Goal: Information Seeking & Learning: Learn about a topic

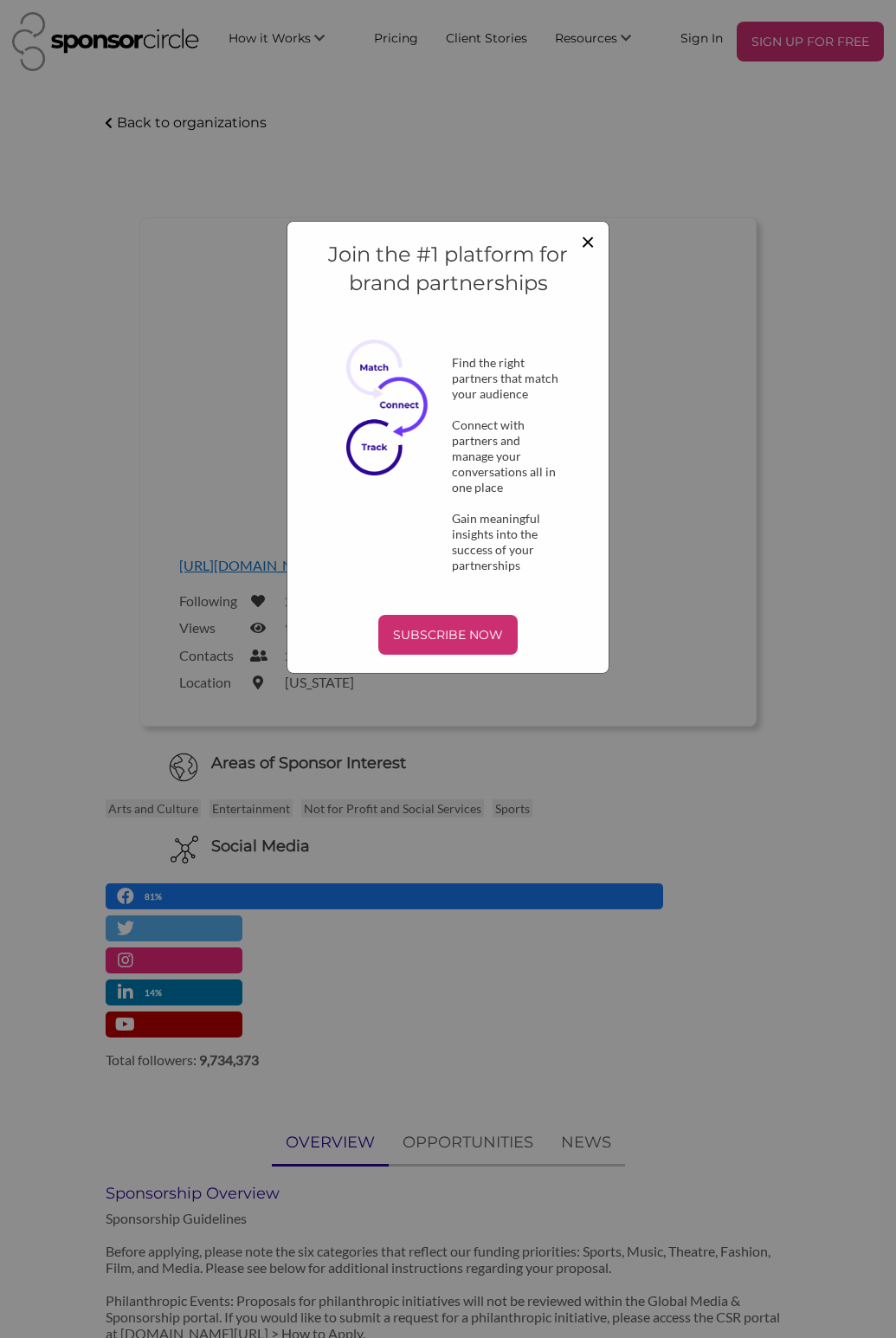
click at [594, 240] on span "×" at bounding box center [587, 240] width 14 height 29
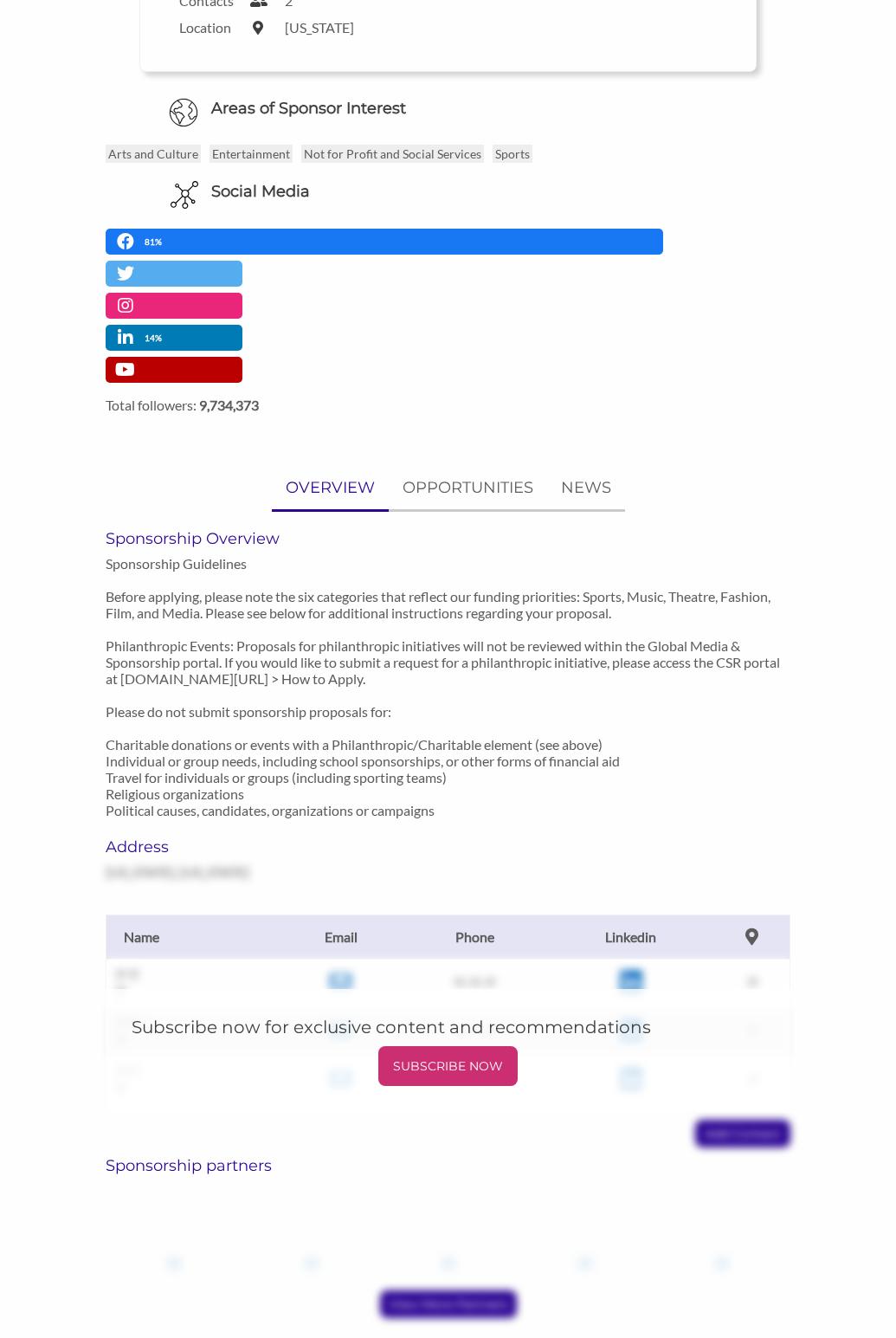
scroll to position [568, 0]
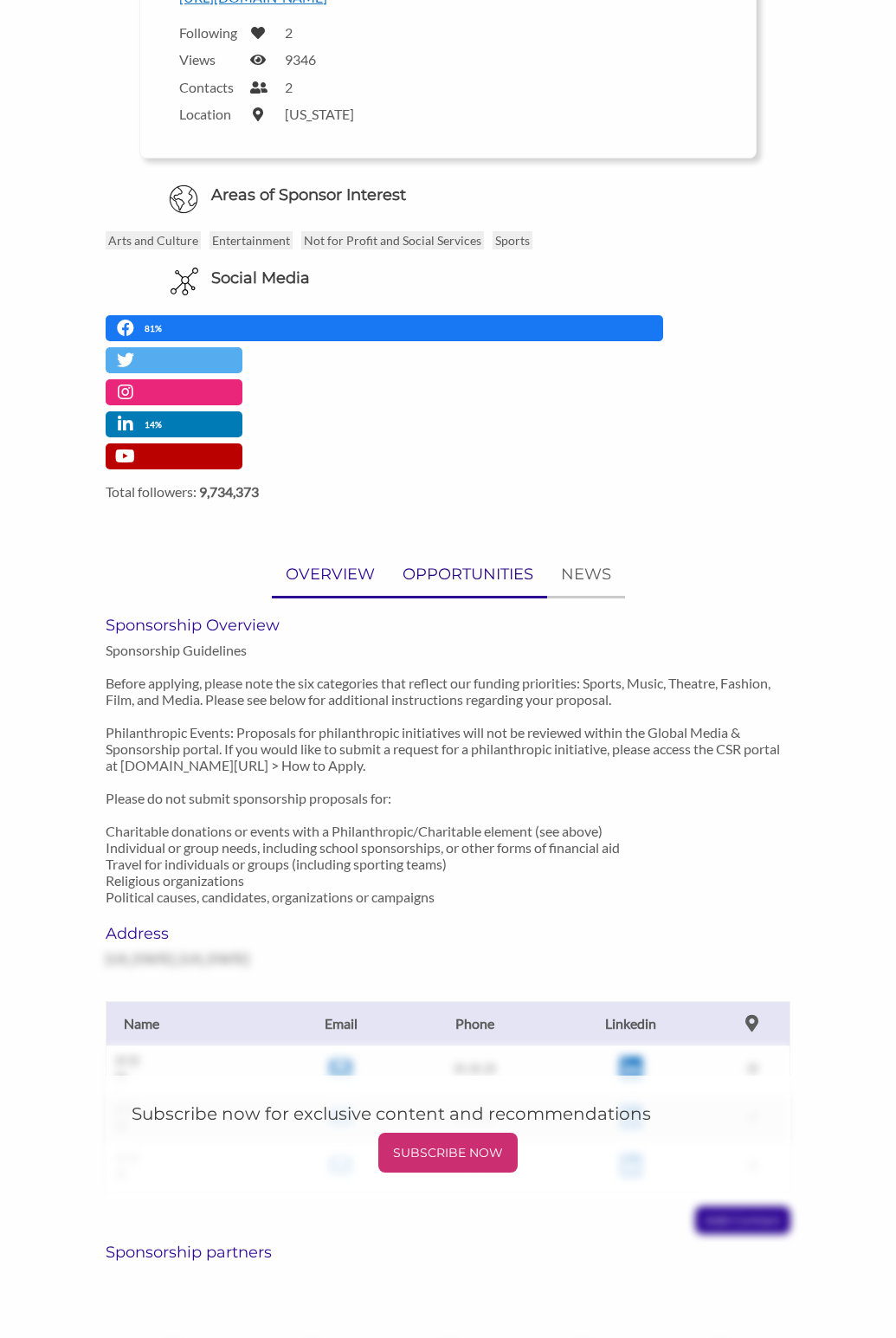
click at [422, 565] on p "OPPORTUNITIES" at bounding box center [468, 574] width 131 height 25
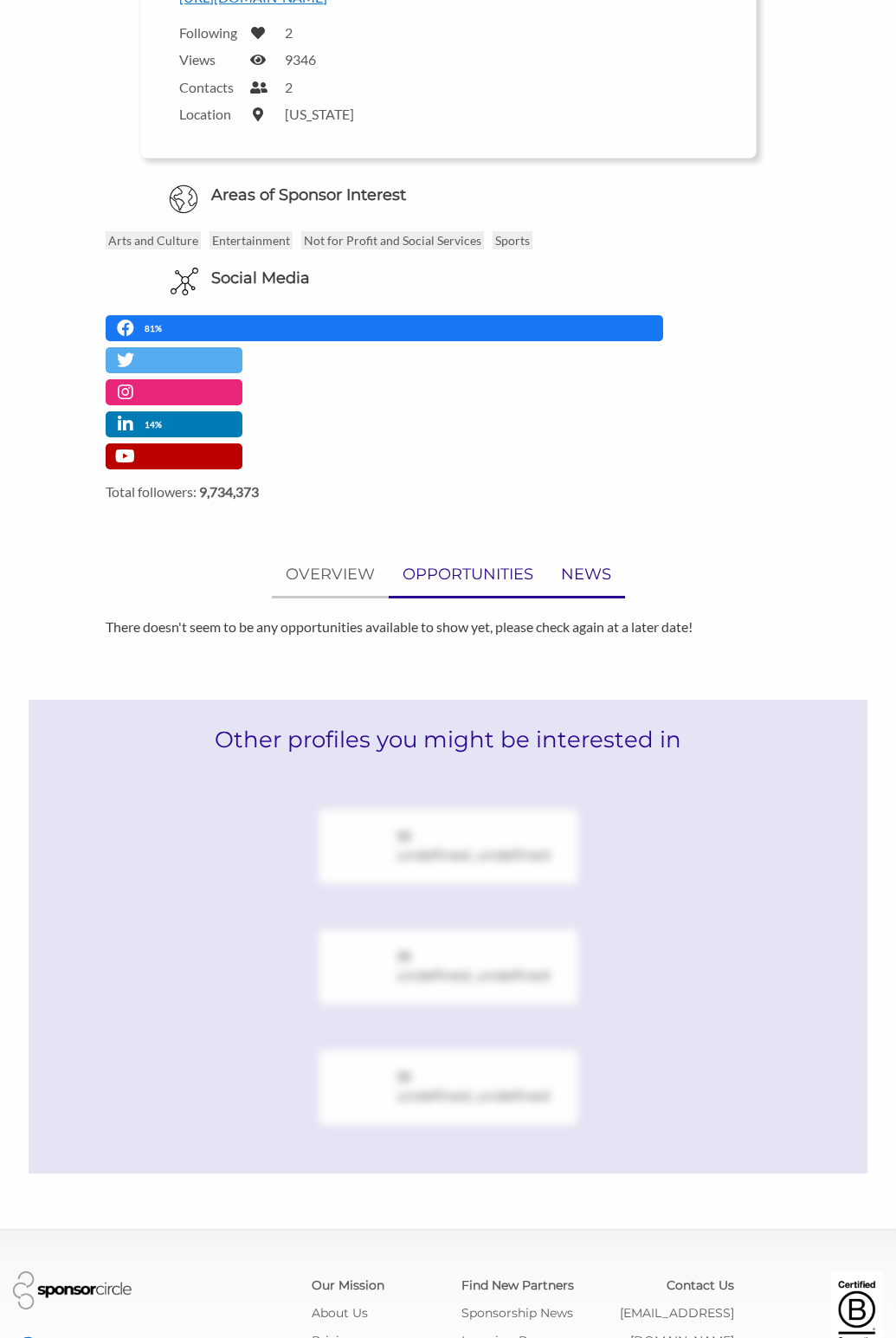
click at [585, 564] on p "NEWS" at bounding box center [585, 574] width 50 height 25
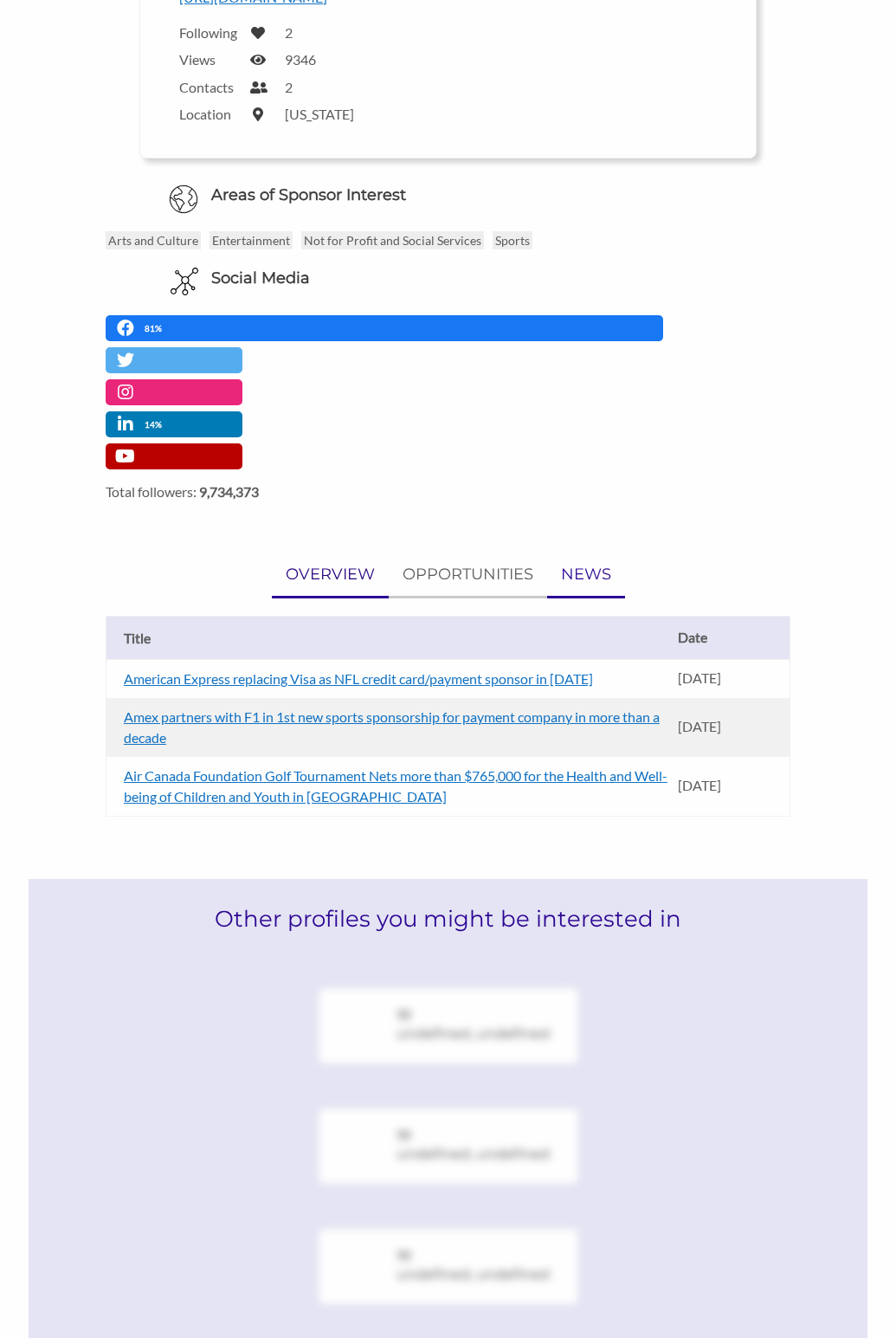
click at [346, 577] on p "OVERVIEW" at bounding box center [331, 574] width 90 height 25
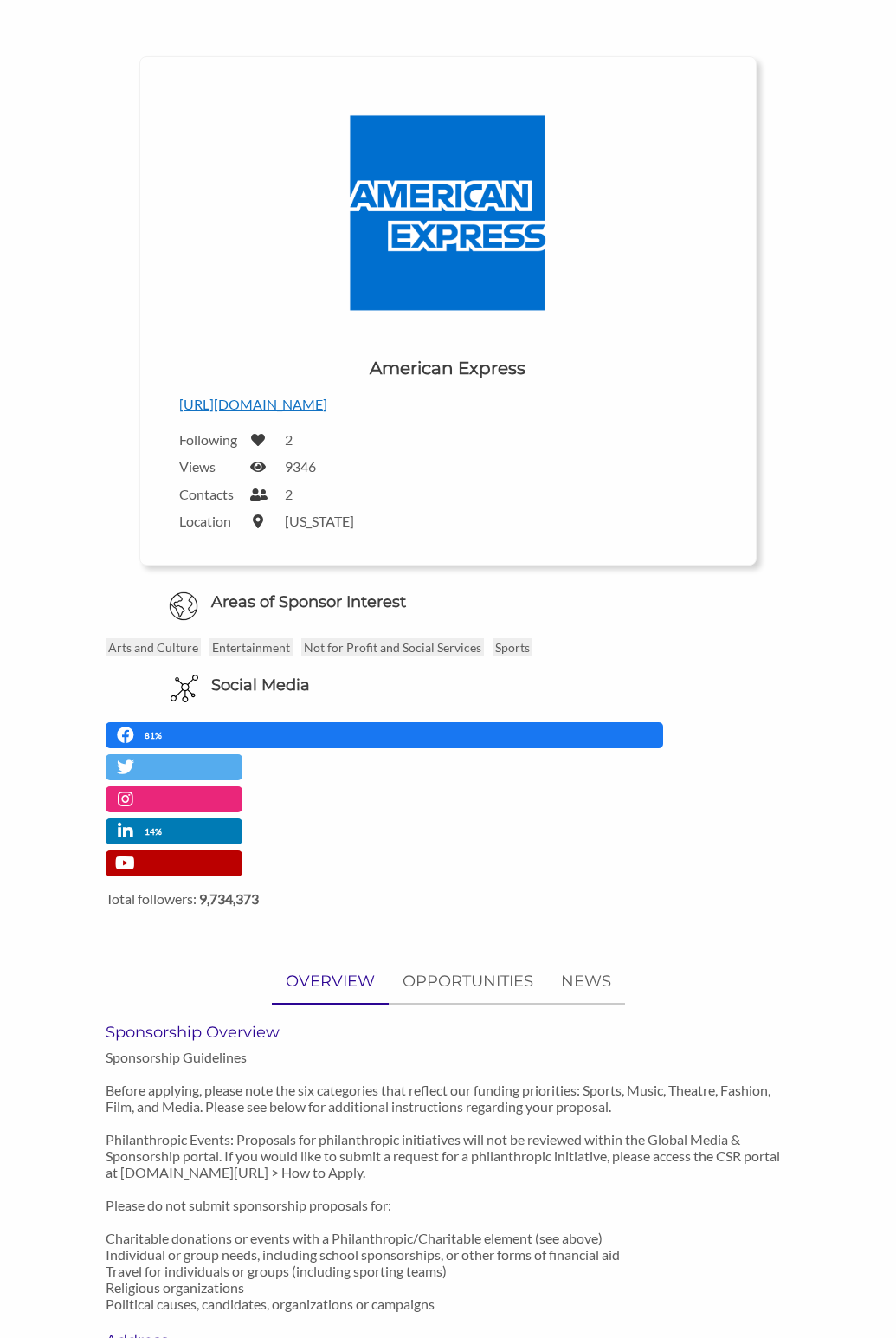
scroll to position [135, 0]
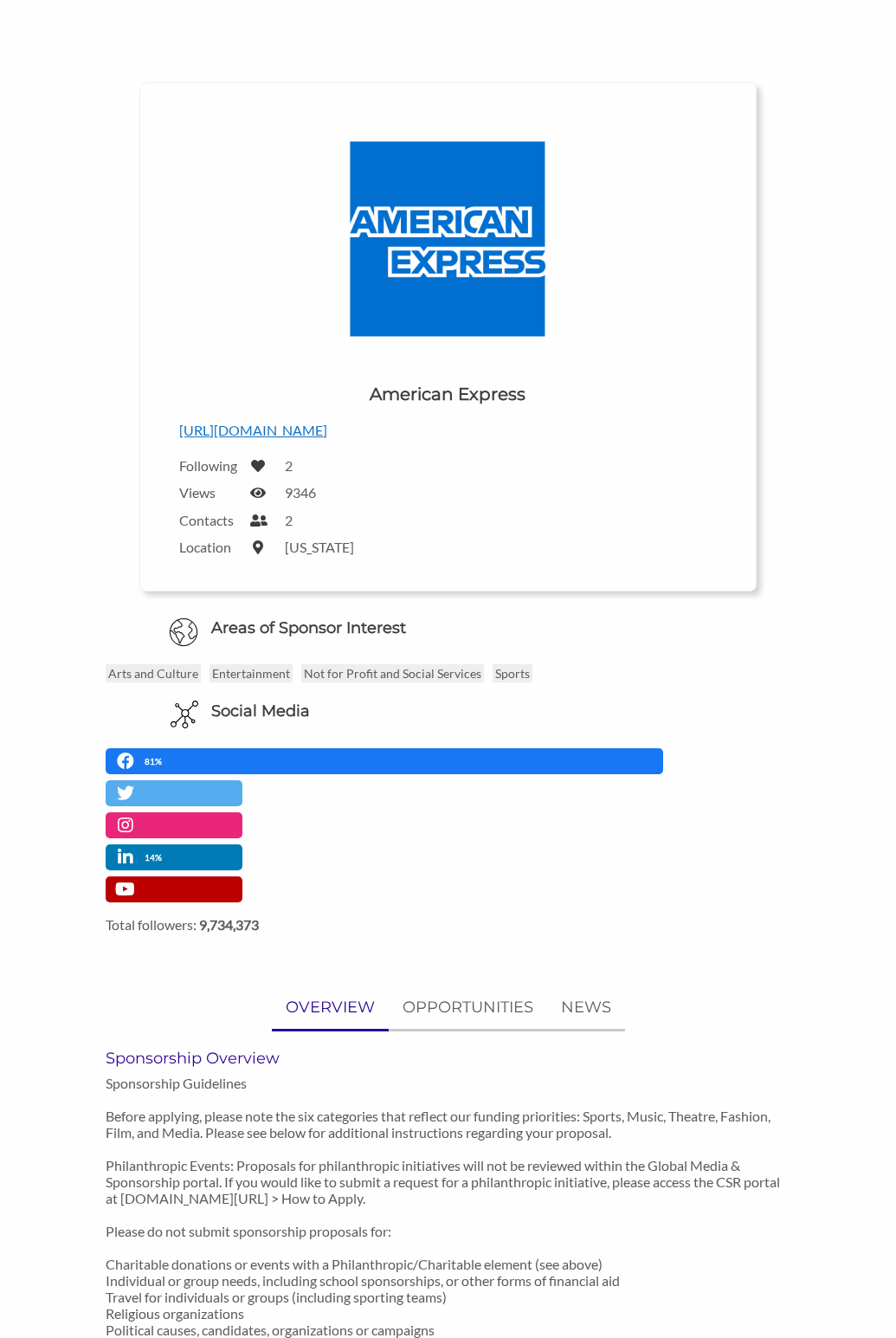
drag, startPoint x: 352, startPoint y: 434, endPoint x: 322, endPoint y: 424, distance: 31.6
drag, startPoint x: 322, startPoint y: 424, endPoint x: 299, endPoint y: 428, distance: 23.3
click at [299, 428] on p "https://www.americanexpress.com/en-ca/" at bounding box center [448, 430] width 537 height 23
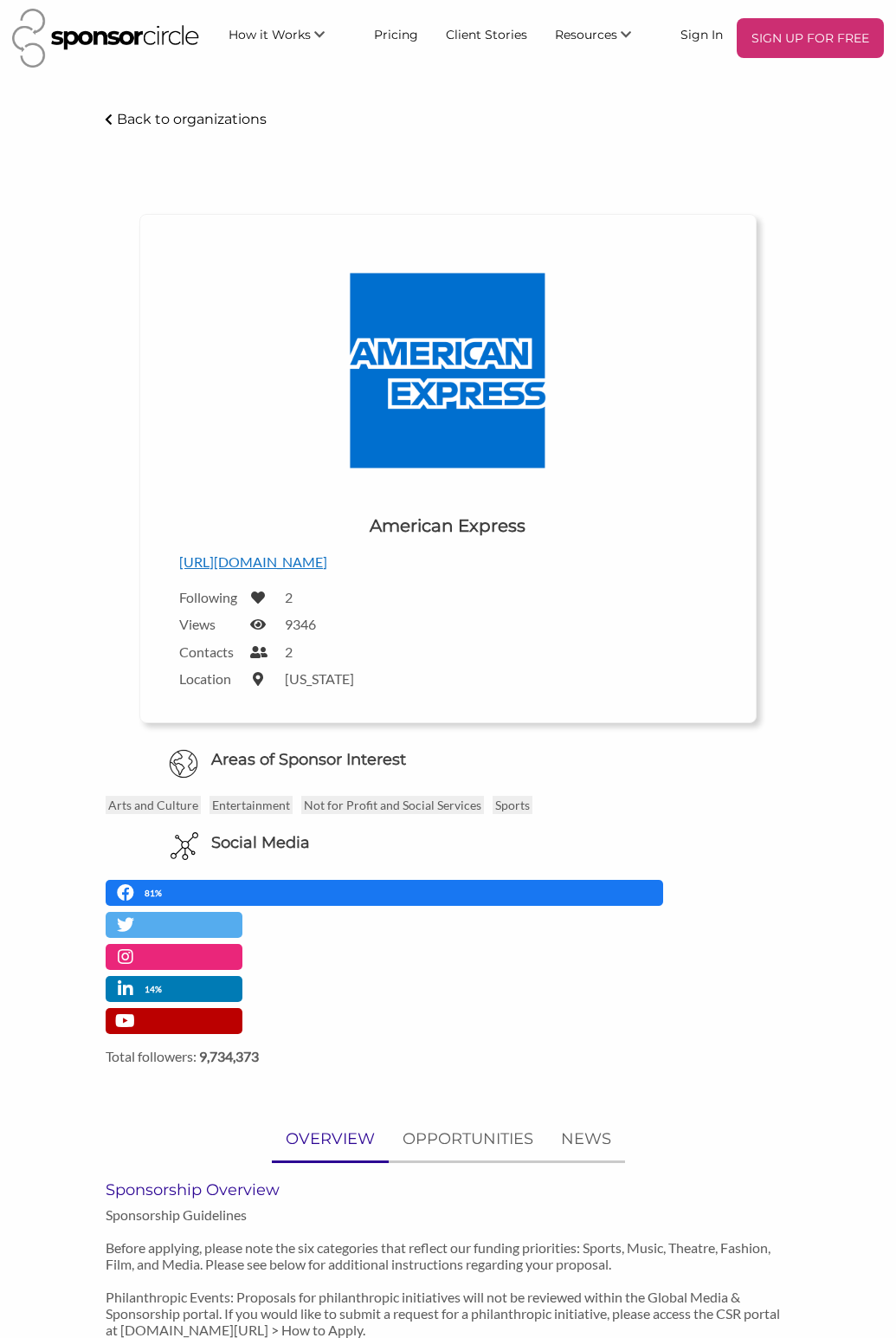
scroll to position [0, 0]
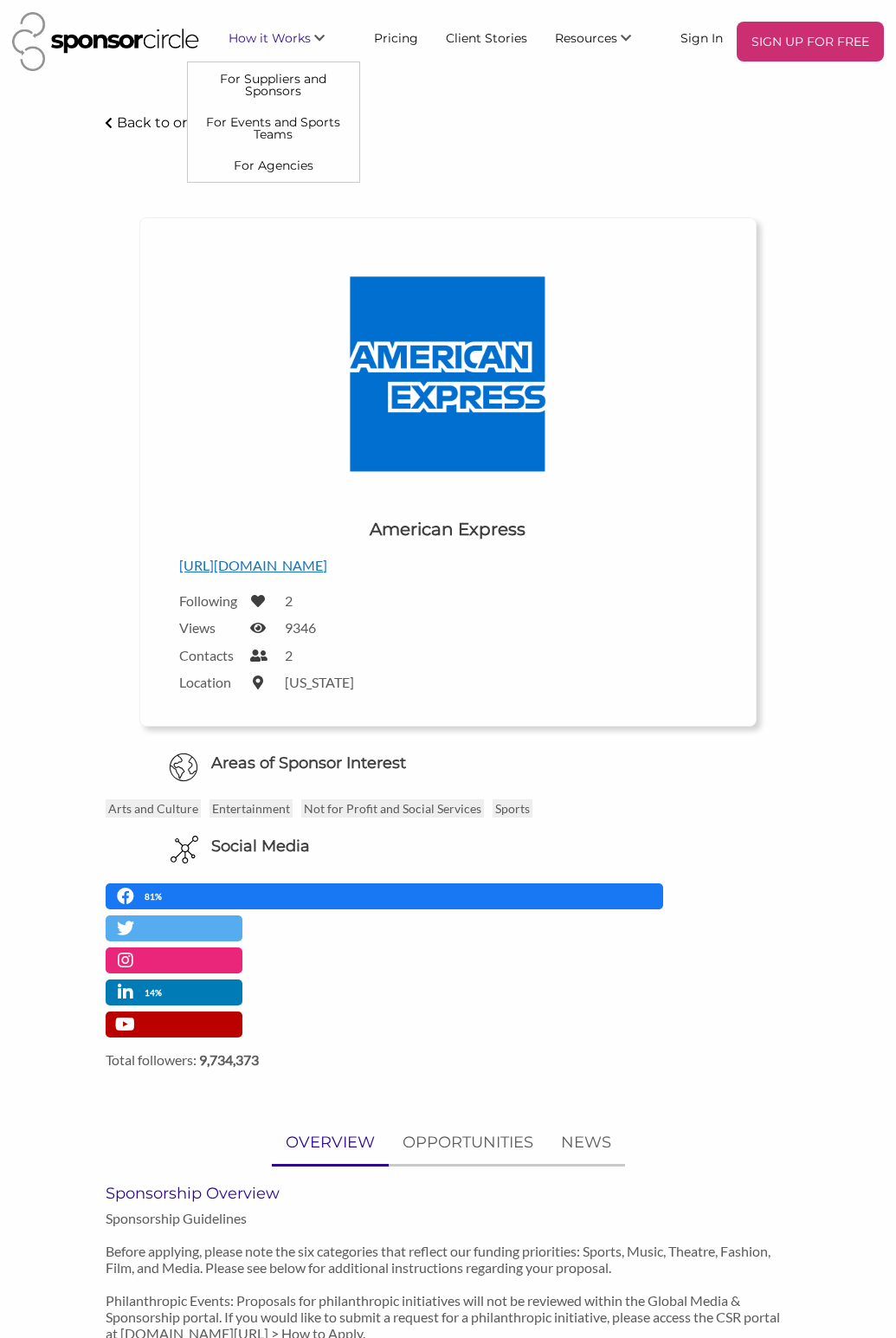
click at [292, 42] on span "How it Works" at bounding box center [269, 37] width 82 height 16
click at [412, 40] on link "Pricing" at bounding box center [395, 37] width 72 height 31
click at [824, 49] on p "SIGN UP FOR FREE" at bounding box center [810, 41] width 133 height 26
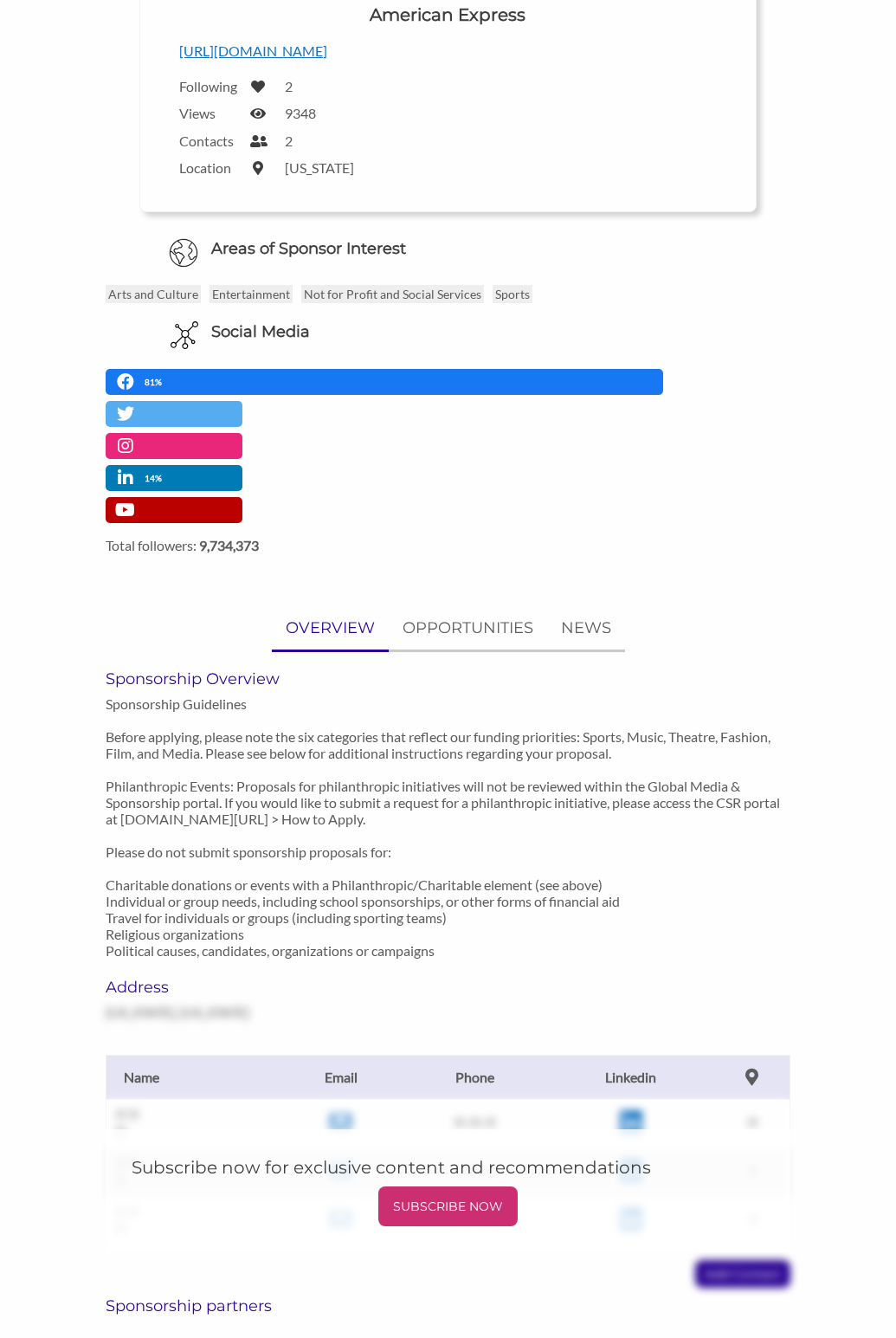
scroll to position [514, 0]
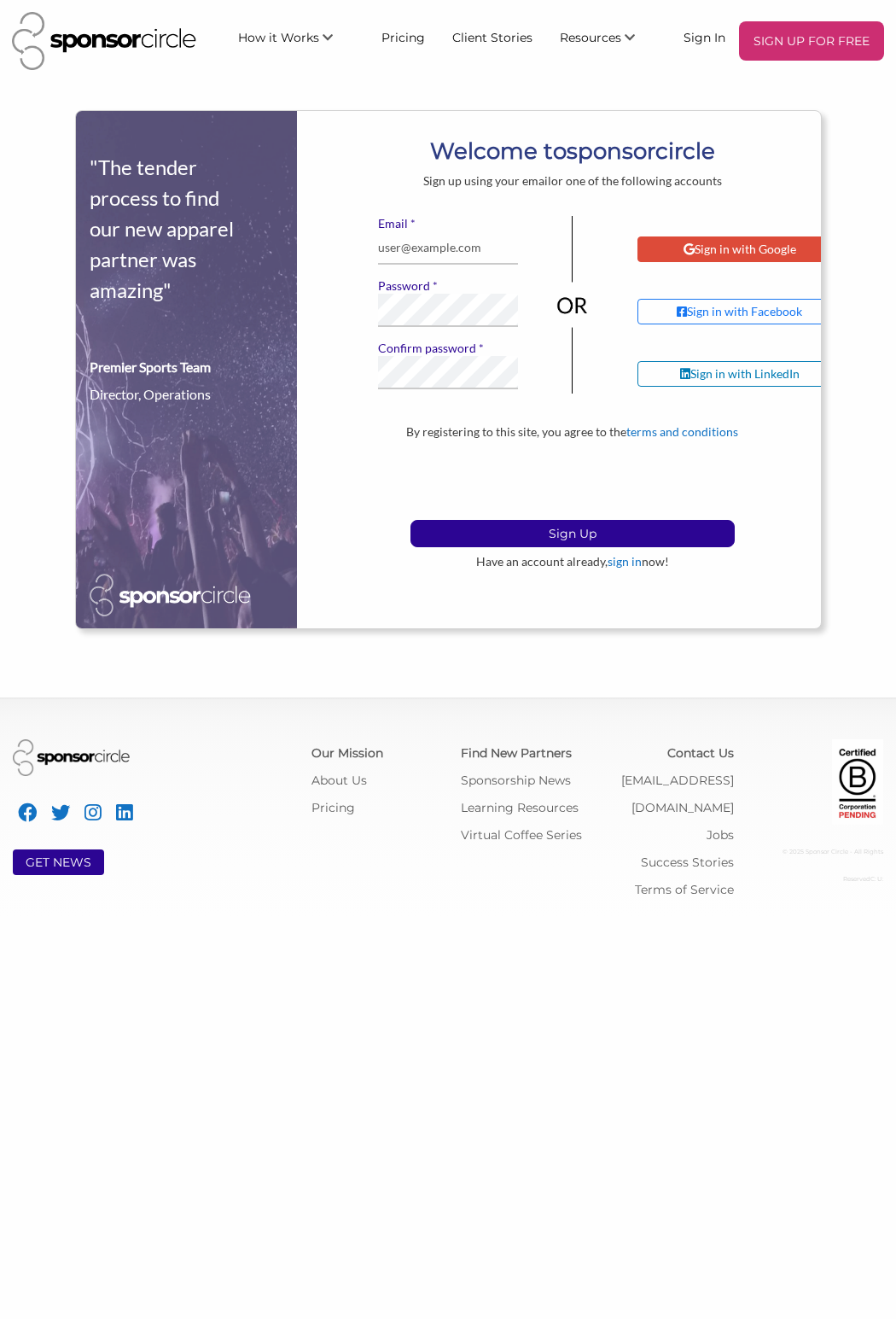
click at [711, 248] on div "Sign in with Google" at bounding box center [739, 248] width 113 height 15
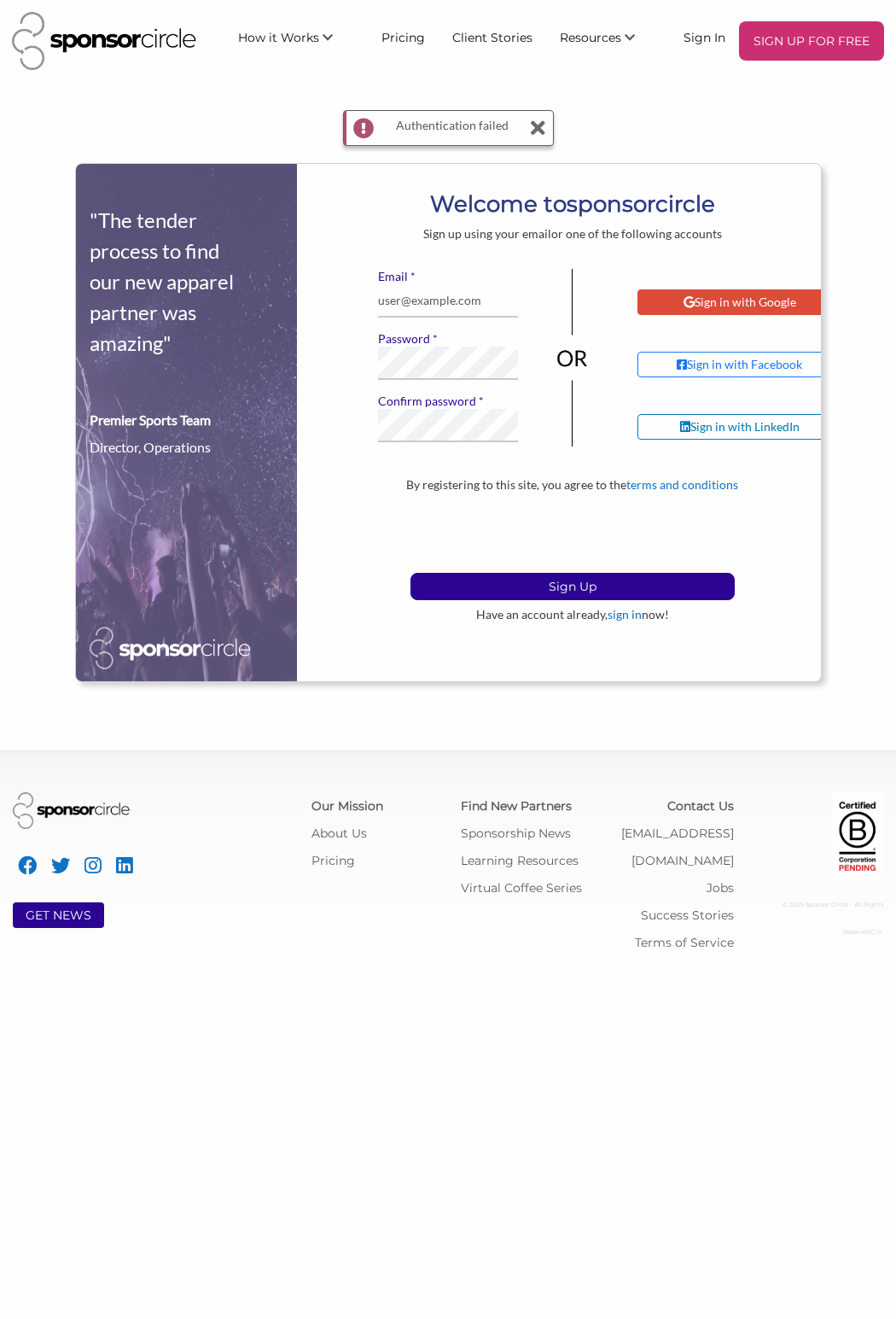
click at [712, 306] on div "Sign in with Google" at bounding box center [739, 302] width 113 height 15
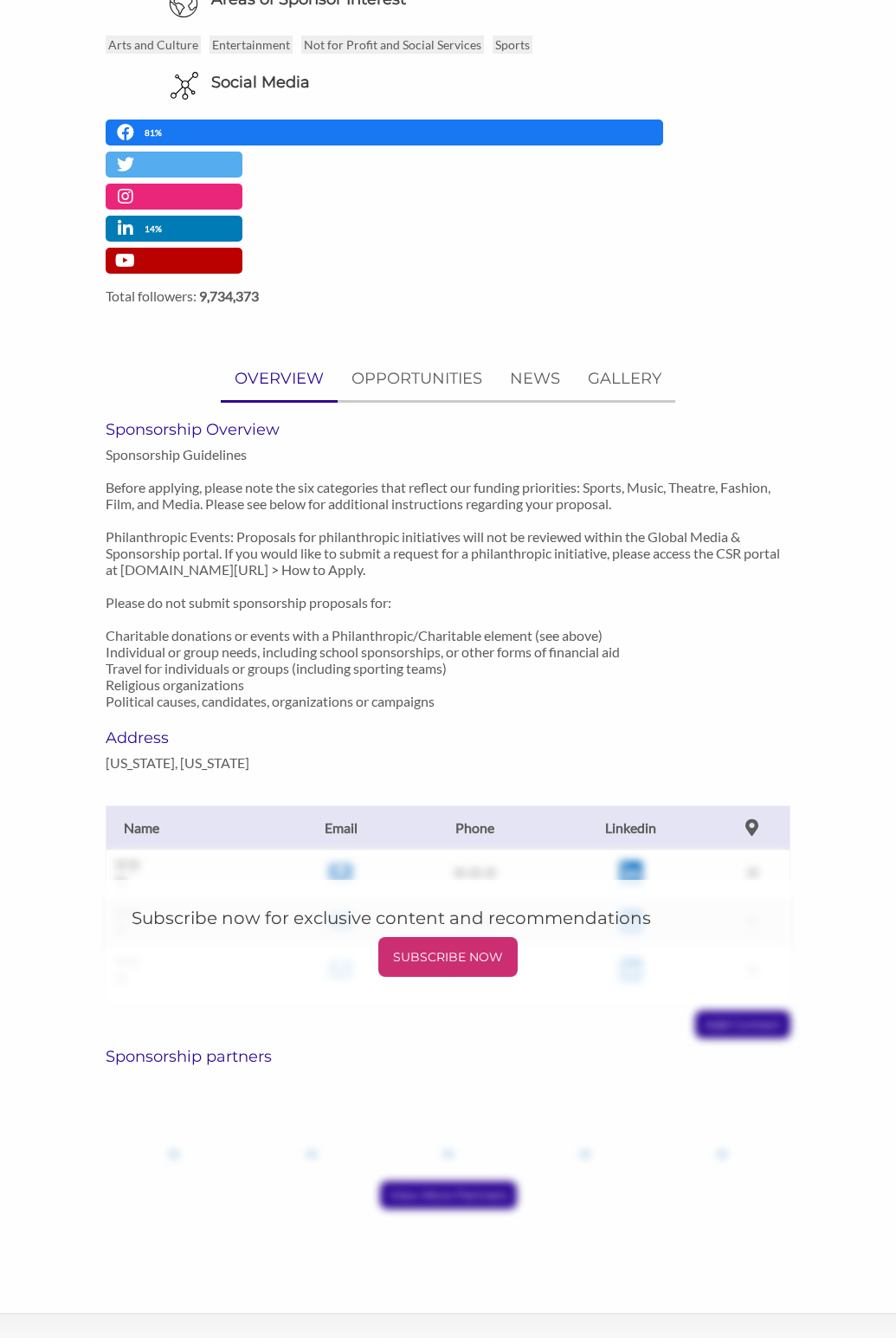
scroll to position [778, 0]
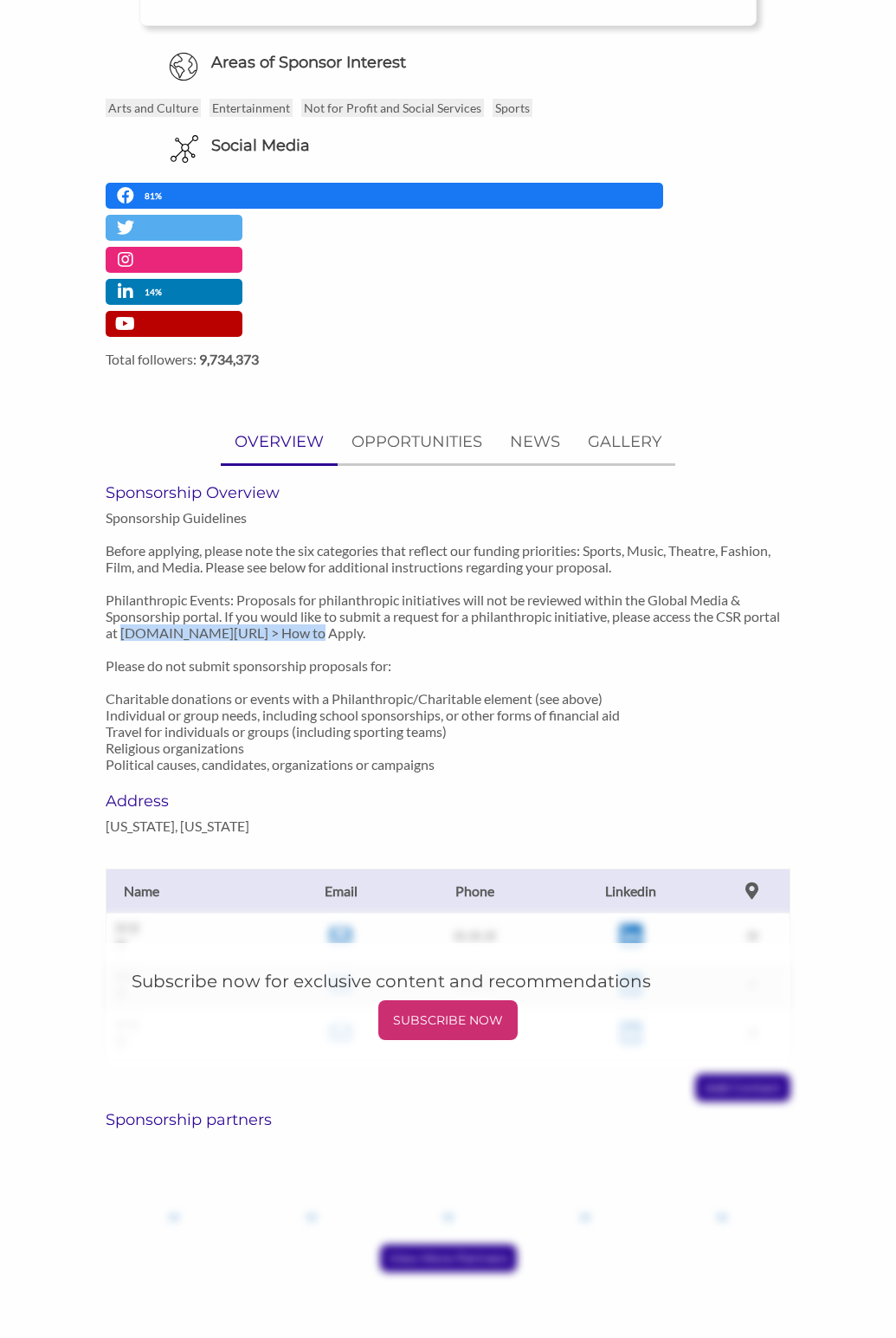
drag, startPoint x: 309, startPoint y: 633, endPoint x: 121, endPoint y: 637, distance: 188.0
click at [121, 637] on p "Sponsorship Guidelines Before applying, please note the six categories that ref…" at bounding box center [448, 640] width 685 height 263
copy p "[DOMAIN_NAME][URL]"
click at [426, 432] on p "OPPORTUNITIES" at bounding box center [416, 441] width 131 height 25
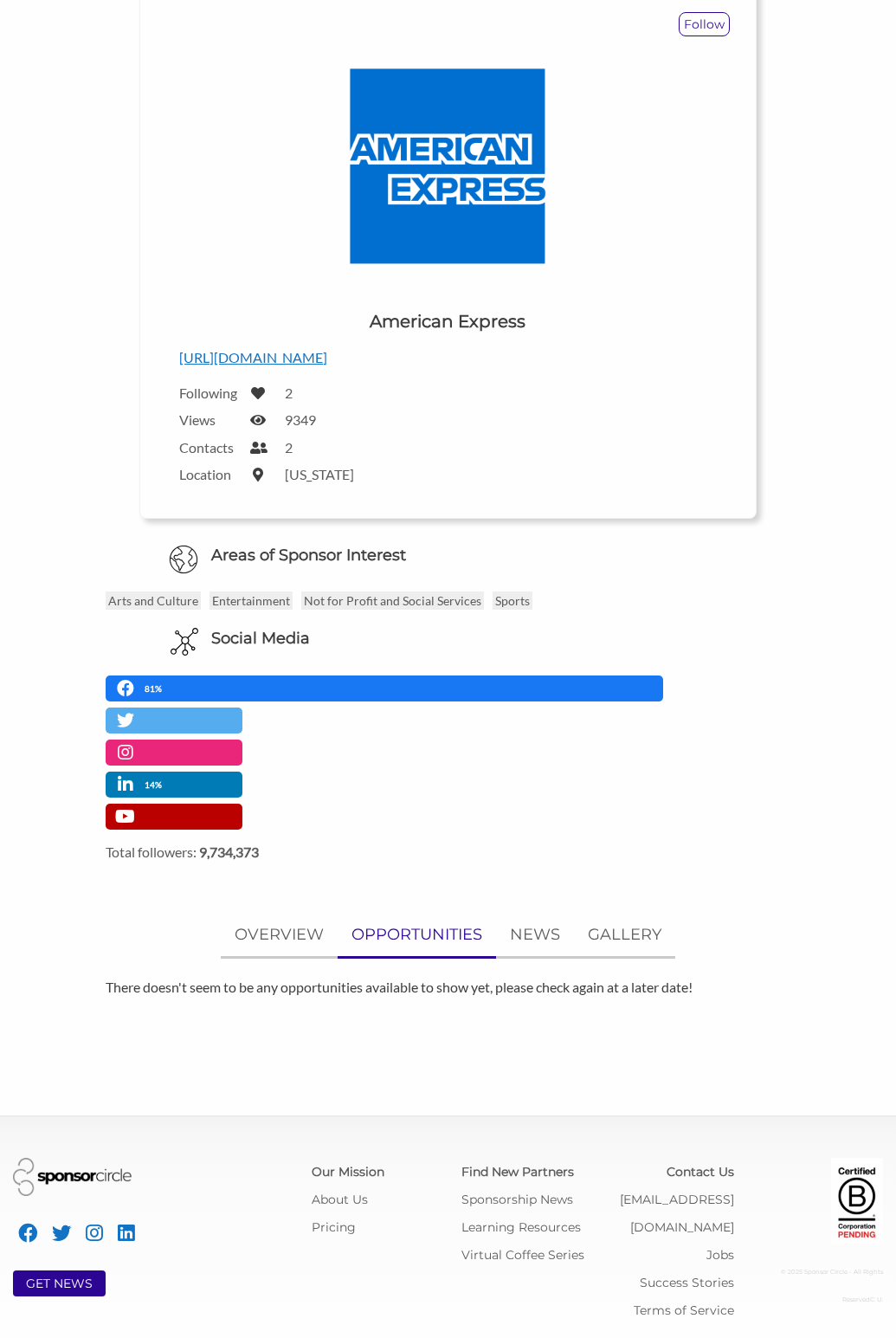
scroll to position [286, 0]
click at [554, 932] on p "NEWS" at bounding box center [534, 934] width 50 height 25
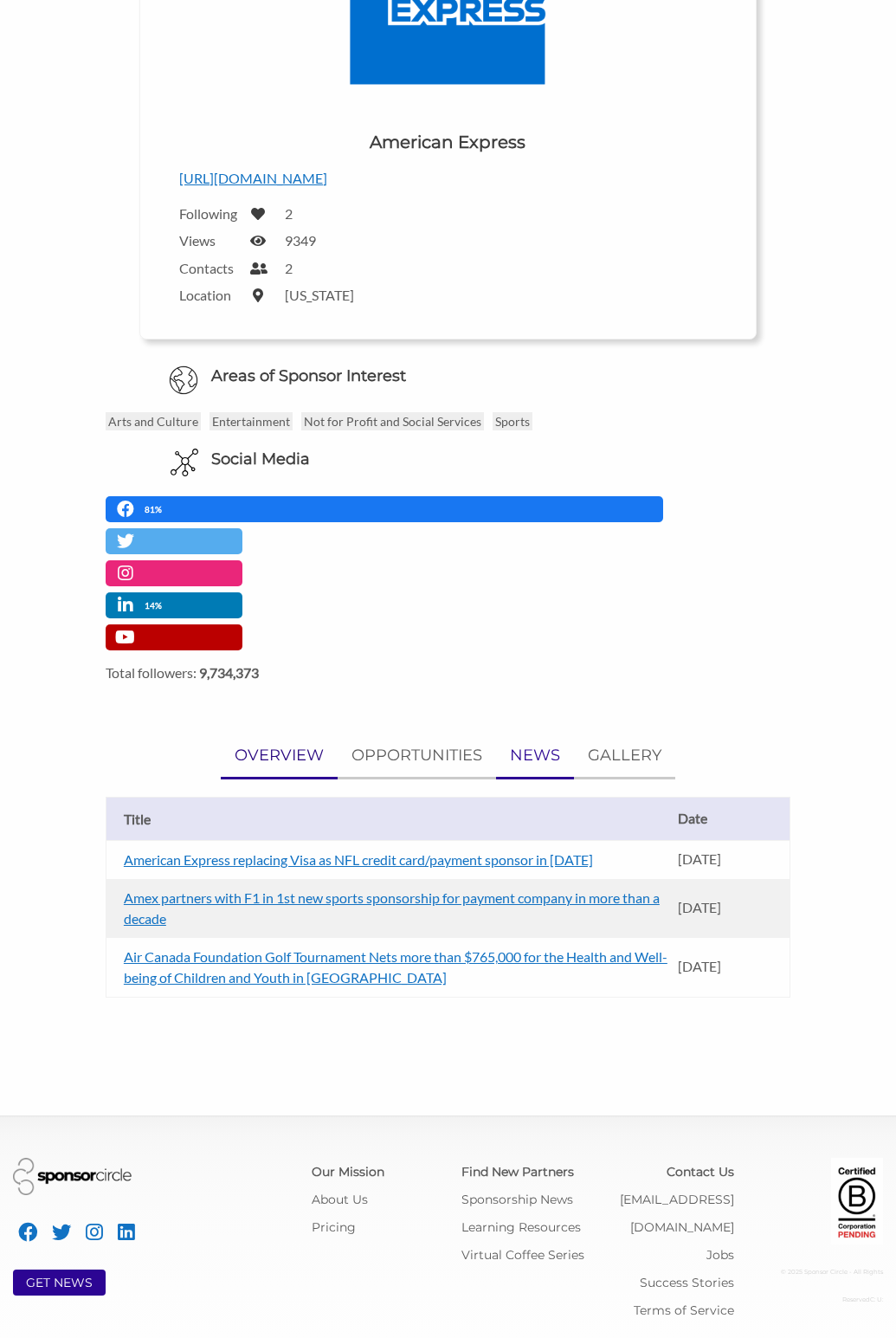
click at [275, 743] on p "OVERVIEW" at bounding box center [279, 754] width 90 height 25
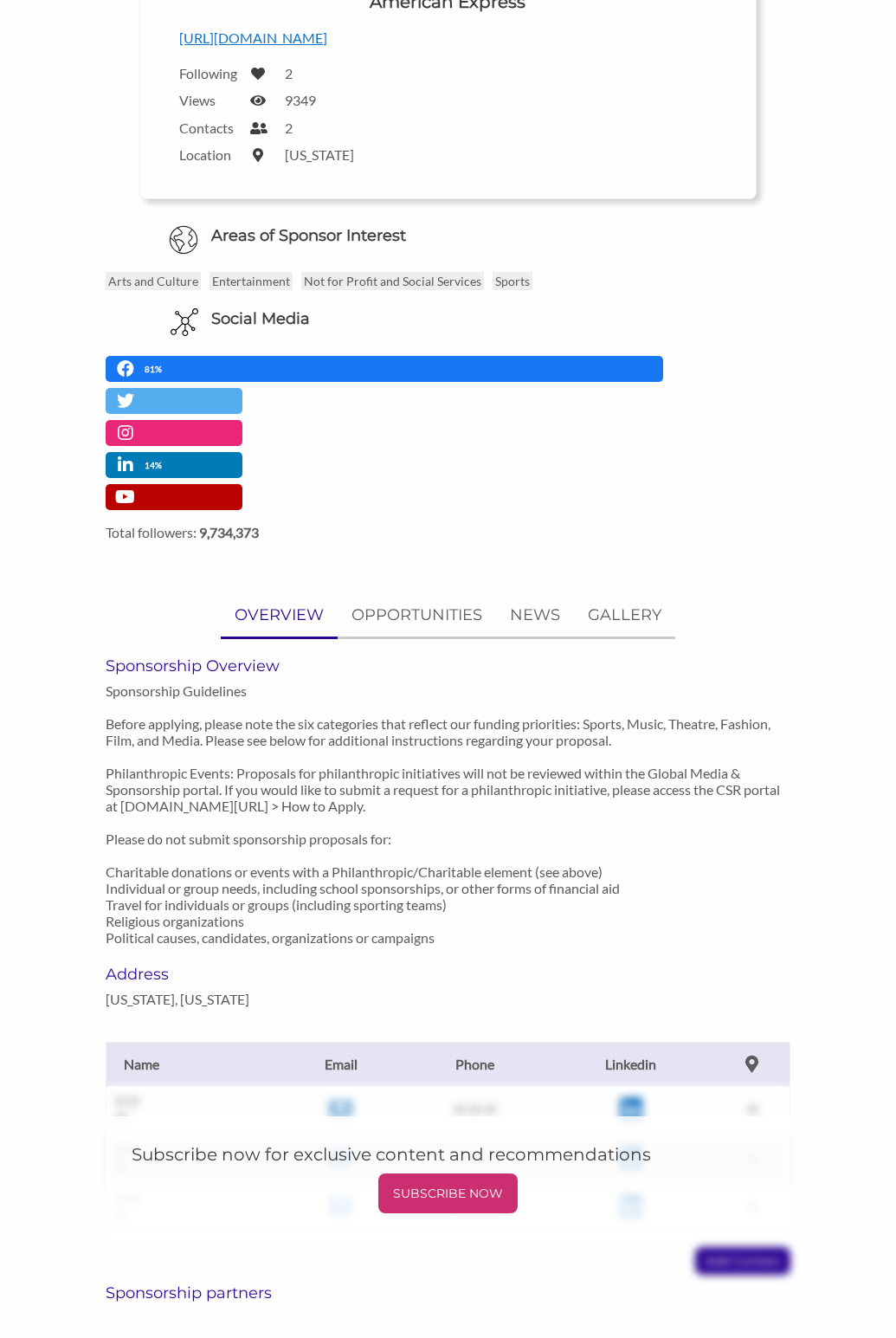
scroll to position [519, 0]
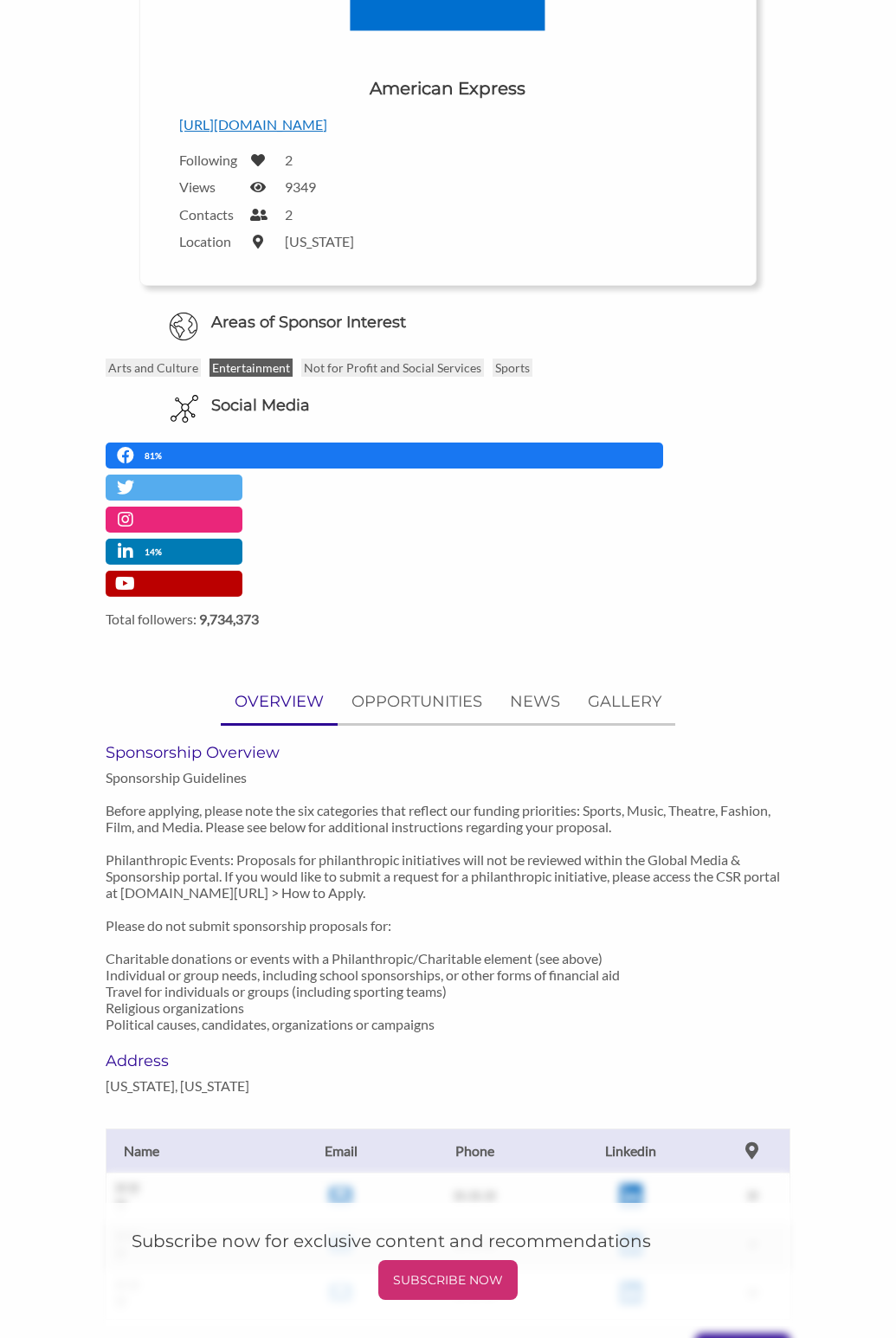
click at [267, 365] on p "Entertainment" at bounding box center [250, 368] width 83 height 18
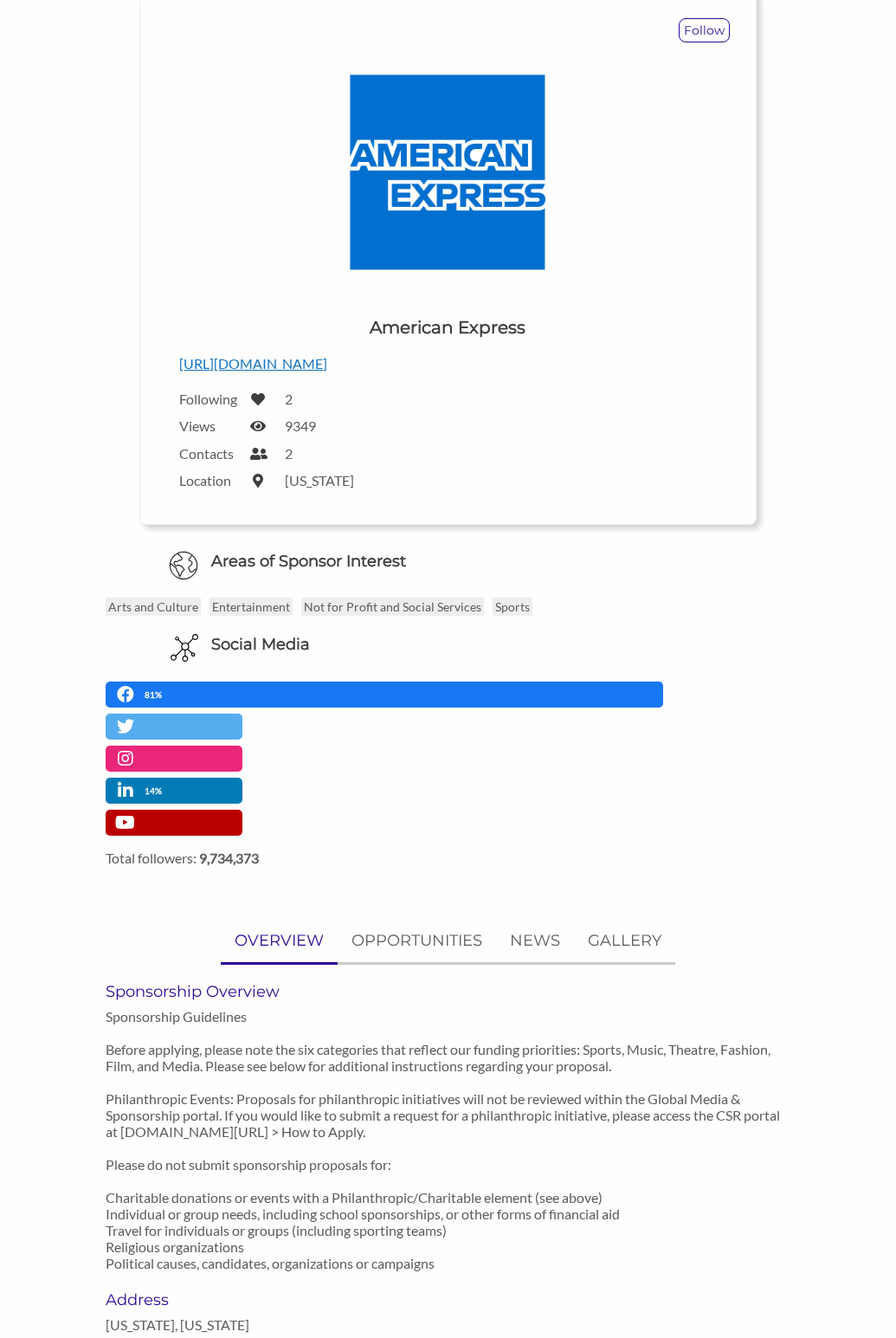
scroll to position [258, 0]
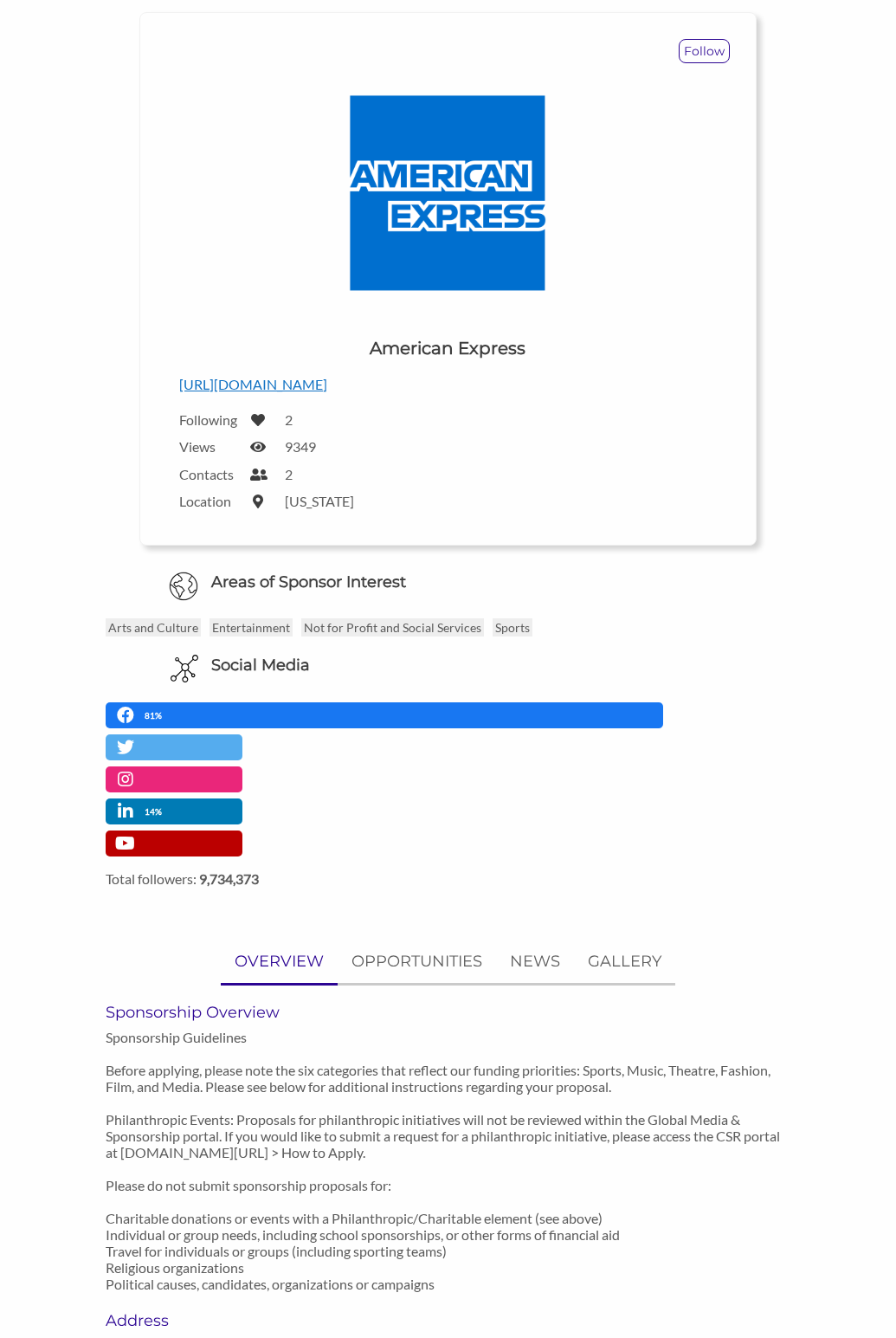
click at [371, 388] on p "https://www.americanexpress.com/en-ca/" at bounding box center [448, 385] width 537 height 23
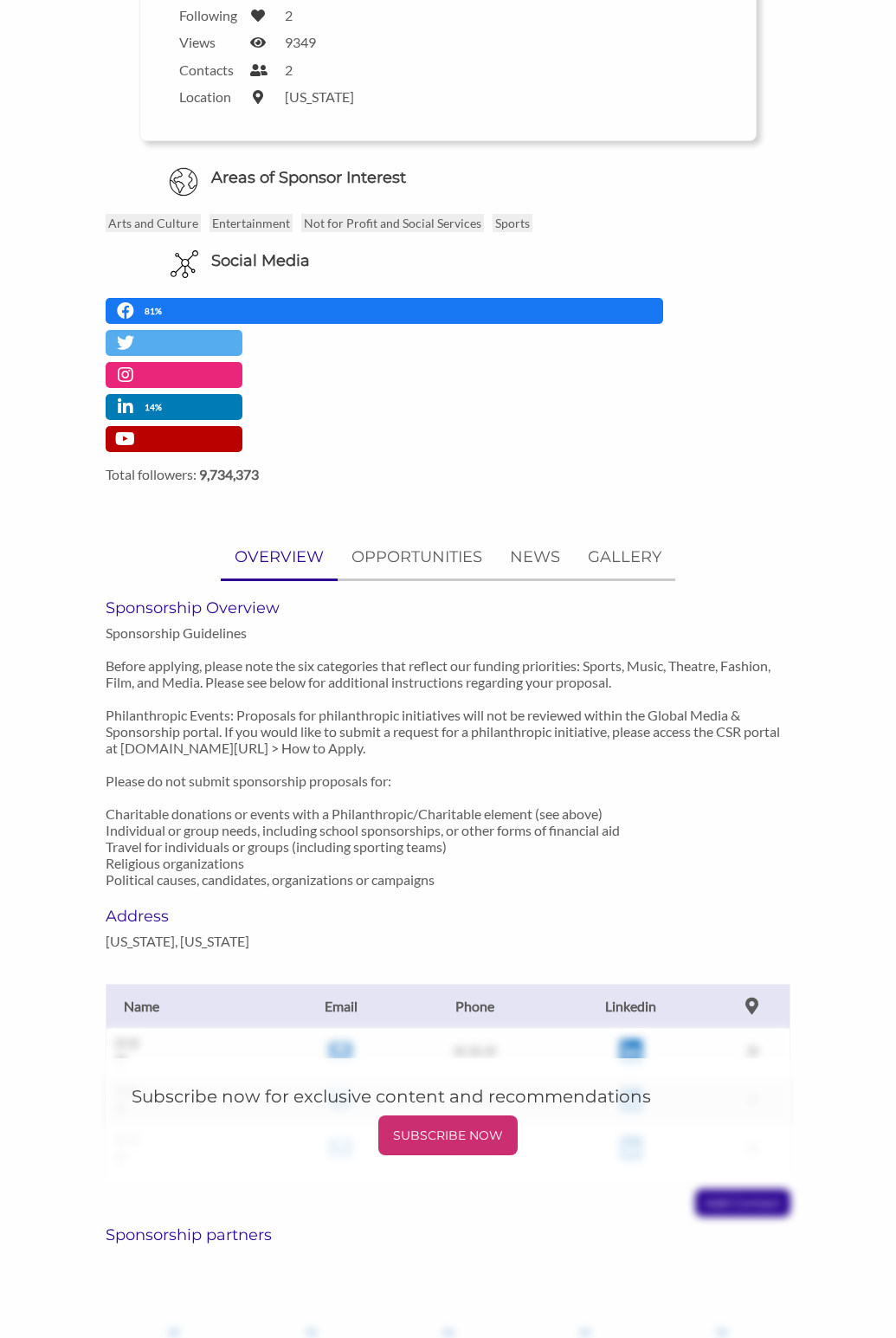
scroll to position [692, 0]
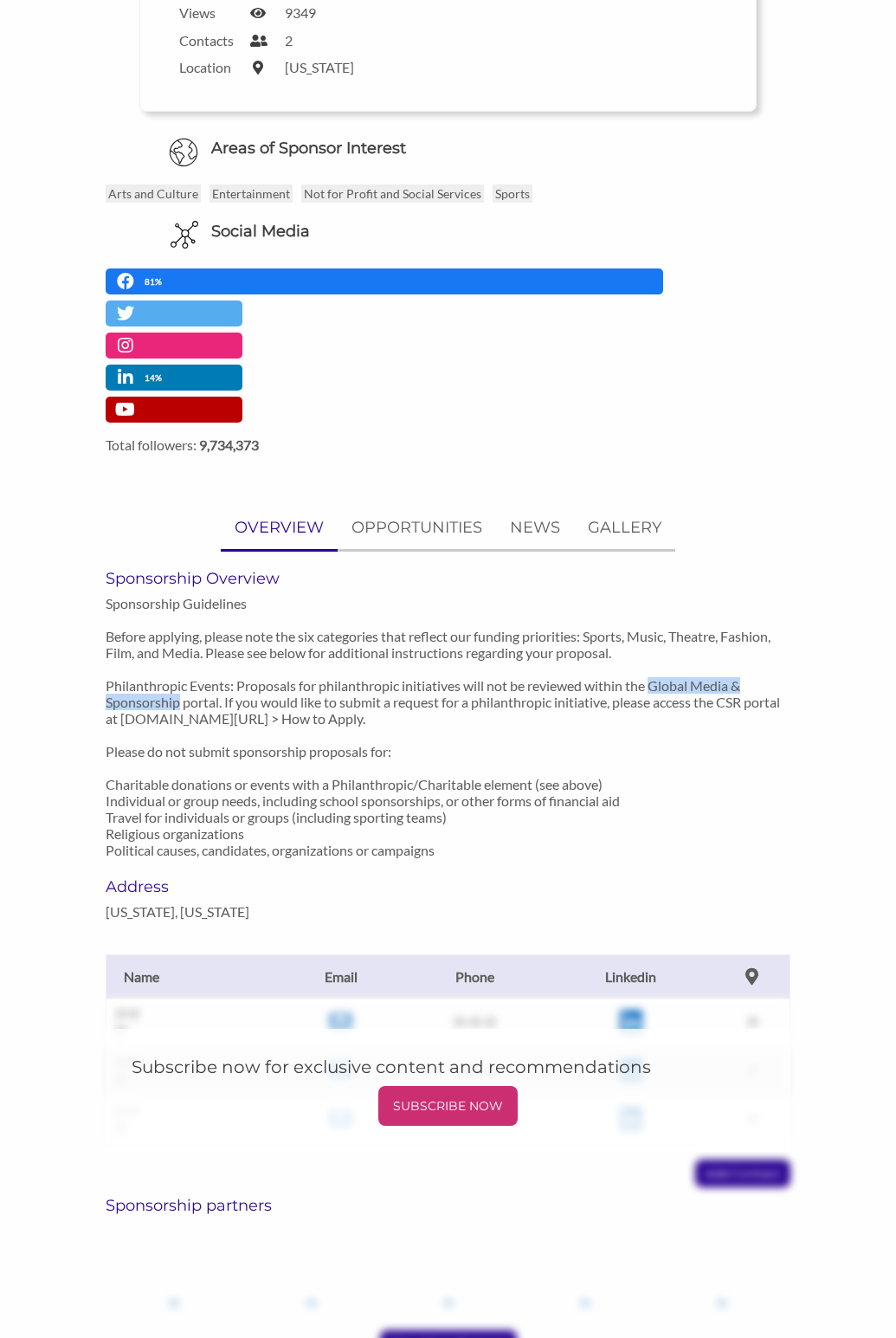
drag, startPoint x: 653, startPoint y: 687, endPoint x: 181, endPoint y: 705, distance: 472.3
click at [181, 705] on p "Sponsorship Guidelines Before applying, please note the six categories that ref…" at bounding box center [448, 726] width 685 height 263
copy p "Global Media & Sponsorship"
